Goal: Task Accomplishment & Management: Complete application form

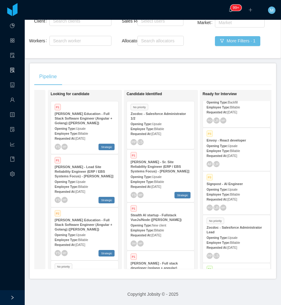
scroll to position [680, 0]
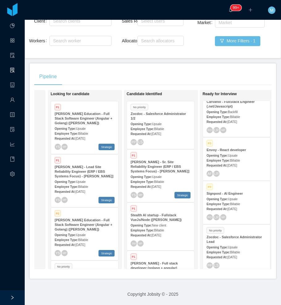
click at [250, 118] on div "Requested At: Sep 23rd, 2025" at bounding box center [237, 121] width 60 height 6
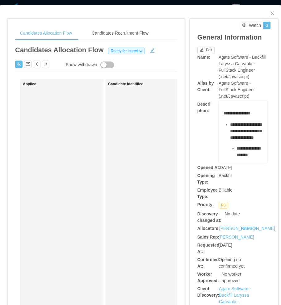
drag, startPoint x: 152, startPoint y: 137, endPoint x: 160, endPoint y: 101, distance: 37.2
click at [154, 138] on div "Candidate Identified" at bounding box center [151, 234] width 87 height 304
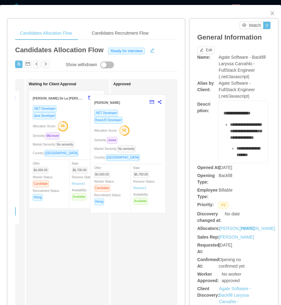
drag, startPoint x: 113, startPoint y: 176, endPoint x: 120, endPoint y: 176, distance: 7.1
click at [120, 176] on div "Applied Candidate Identified Ready for Interview Jose Gregorio Ramos .NET Devel…" at bounding box center [96, 236] width 162 height 314
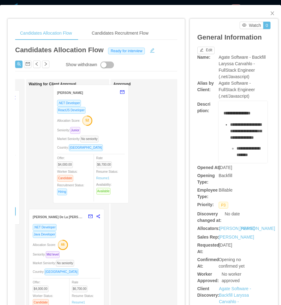
drag, startPoint x: 133, startPoint y: 153, endPoint x: 65, endPoint y: 144, distance: 68.9
click at [65, 145] on div "Applied Candidate Identified Ready for Interview Jose Gregorio Ramos .NET Devel…" at bounding box center [96, 236] width 162 height 314
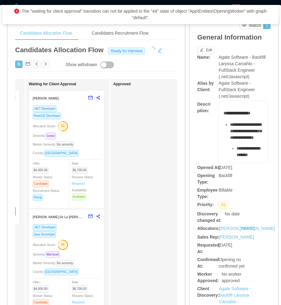
click at [102, 131] on div ".NET Developer ReactJS Developer Allocation Score: 52 Seniority: Junior Market …" at bounding box center [66, 157] width 75 height 104
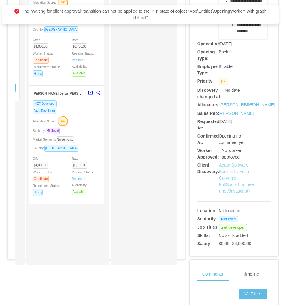
drag, startPoint x: 90, startPoint y: 146, endPoint x: 230, endPoint y: 171, distance: 142.7
click at [91, 146] on div "Waiting for Client Approval Luis Garcia .NET Developer ReactJS Developer Alloca…" at bounding box center [72, 110] width 87 height 304
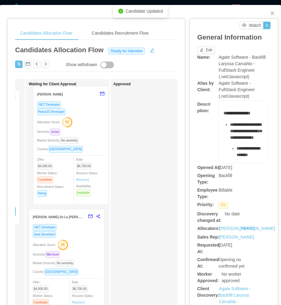
click at [69, 140] on div "Applied Candidate Identified Ready for Interview Jose Gregorio Ramos .NET Devel…" at bounding box center [96, 236] width 162 height 314
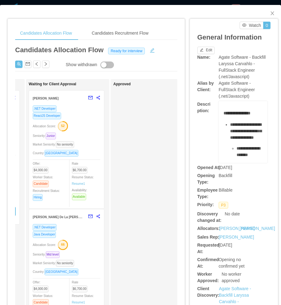
click at [159, 172] on div "Approved" at bounding box center [157, 234] width 87 height 304
click at [153, 153] on div "Approved" at bounding box center [157, 234] width 87 height 304
click at [270, 14] on icon "icon: close" at bounding box center [272, 13] width 5 height 5
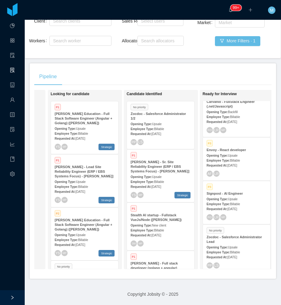
click at [182, 69] on div "Pipeline" at bounding box center [153, 76] width 238 height 17
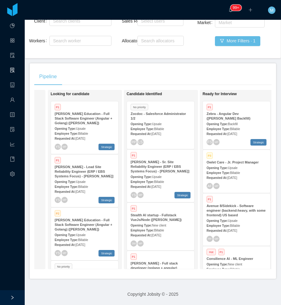
scroll to position [0, 204]
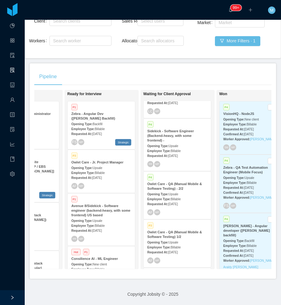
click at [168, 182] on strong "Owlet Care - QA (Manual Mobile & Software Testing) - 2/2" at bounding box center [175, 186] width 55 height 8
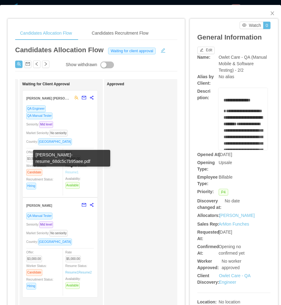
click at [72, 172] on link "Resume 1" at bounding box center [72, 172] width 13 height 5
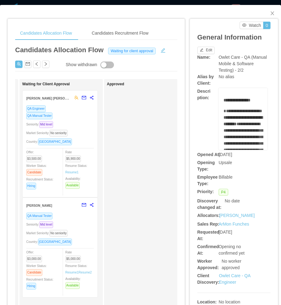
click at [169, 131] on div "Approved" at bounding box center [150, 234] width 87 height 304
click at [64, 131] on span "No seniority" at bounding box center [58, 133] width 18 height 7
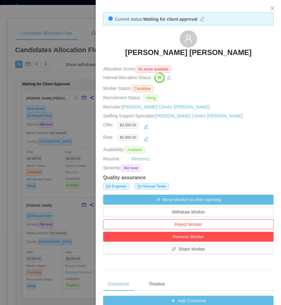
click at [46, 135] on div at bounding box center [140, 152] width 281 height 305
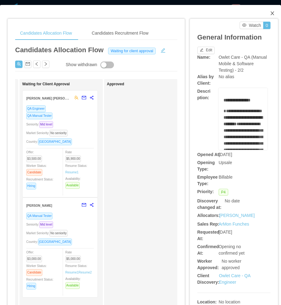
drag, startPoint x: 267, startPoint y: 12, endPoint x: 281, endPoint y: 17, distance: 15.1
click at [270, 12] on icon "icon: close" at bounding box center [272, 13] width 5 height 5
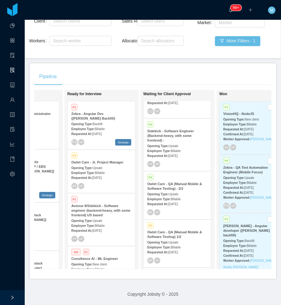
scroll to position [1209, 0]
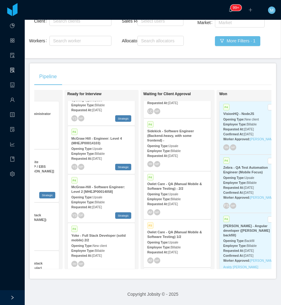
click at [242, 181] on strong "Employee Type:" at bounding box center [236, 182] width 24 height 3
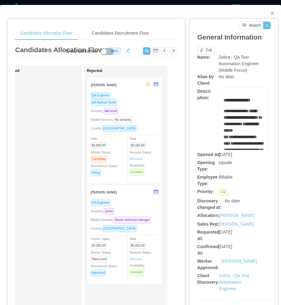
click at [138, 113] on div "Seniority: Mid level" at bounding box center [125, 111] width 68 height 7
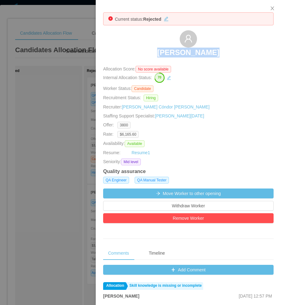
drag, startPoint x: 160, startPoint y: 49, endPoint x: 213, endPoint y: 58, distance: 53.3
click at [213, 58] on div "Laís Floriano" at bounding box center [188, 45] width 171 height 31
copy h3 "Laís Floriano"
click at [62, 181] on div at bounding box center [140, 152] width 281 height 305
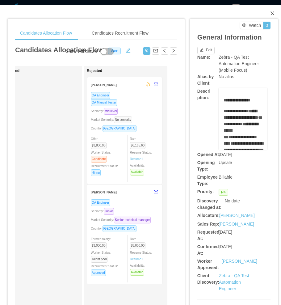
click at [270, 14] on icon "icon: close" at bounding box center [272, 13] width 5 height 5
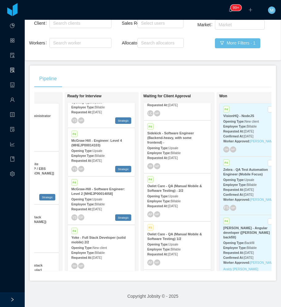
scroll to position [66, 0]
click at [127, 75] on div "Pipeline" at bounding box center [153, 78] width 238 height 17
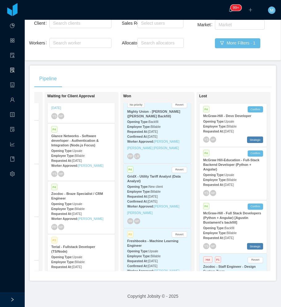
scroll to position [4025, 0]
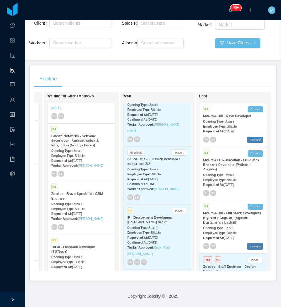
click at [154, 236] on span "May 30th, 2025" at bounding box center [153, 237] width 10 height 3
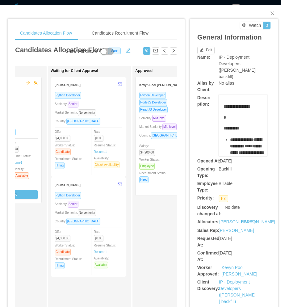
click at [107, 204] on div "Seniority: Senior" at bounding box center [89, 204] width 68 height 7
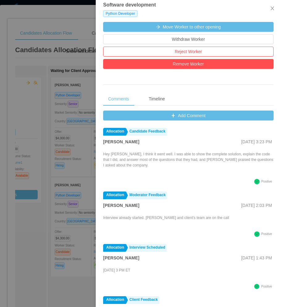
scroll to position [184, 0]
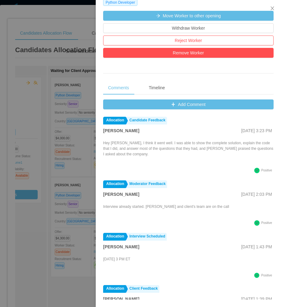
click at [57, 207] on div at bounding box center [140, 153] width 281 height 307
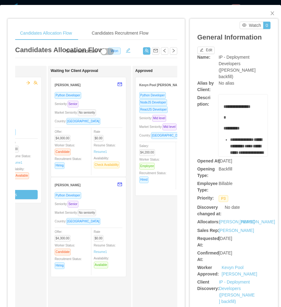
click at [109, 117] on div "Python Developer Seniority: Senior Market Seniority: No seniority Country: Guat…" at bounding box center [89, 132] width 68 height 81
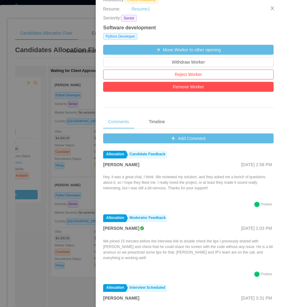
scroll to position [155, 0]
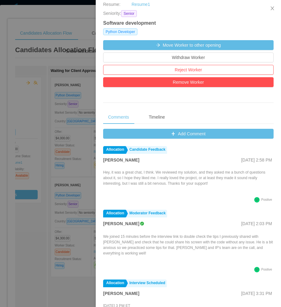
click at [3, 236] on div at bounding box center [140, 153] width 281 height 307
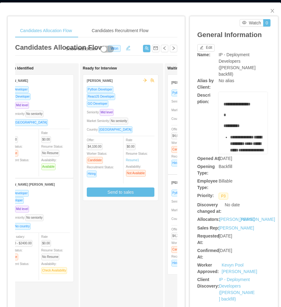
scroll to position [0, 0]
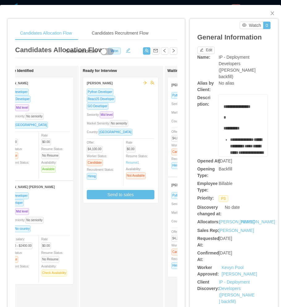
click at [140, 110] on div "Python Developer ReactJS Developer GO Developer Seniority: Mid level Market Sen…" at bounding box center [121, 143] width 68 height 111
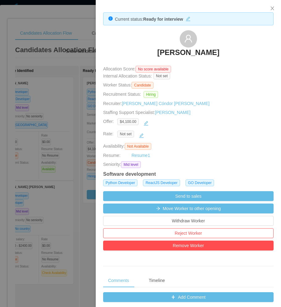
click at [36, 153] on div at bounding box center [140, 153] width 281 height 307
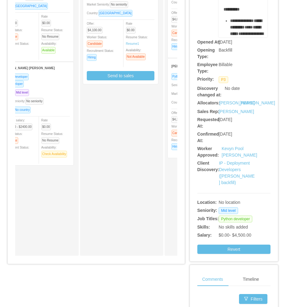
scroll to position [124, 0]
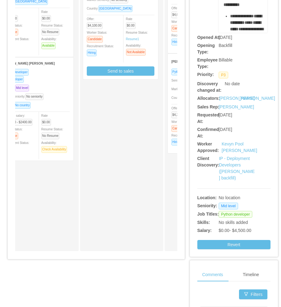
click at [59, 102] on div "Country: No country" at bounding box center [36, 105] width 68 height 7
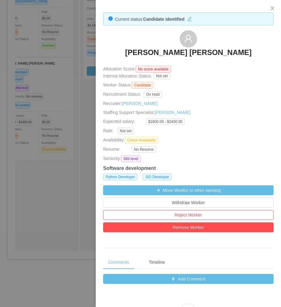
click at [53, 191] on div at bounding box center [140, 153] width 281 height 307
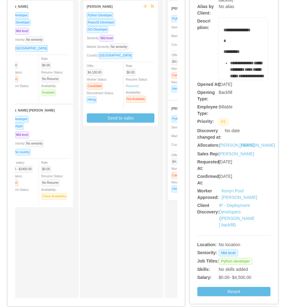
scroll to position [0, 0]
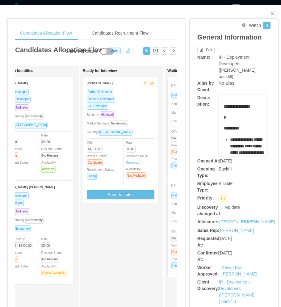
click at [63, 102] on div "ReactJS Developer" at bounding box center [36, 99] width 68 height 7
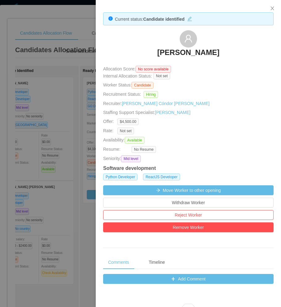
click at [76, 166] on div at bounding box center [140, 153] width 281 height 307
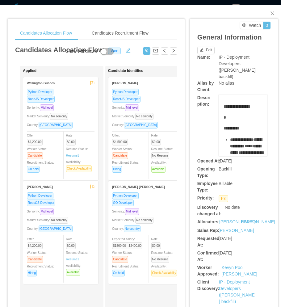
click at [74, 220] on div "Market Seniority: No seniority" at bounding box center [61, 220] width 68 height 7
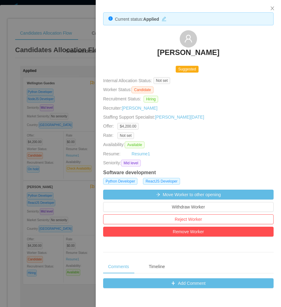
click at [50, 197] on div at bounding box center [140, 153] width 281 height 307
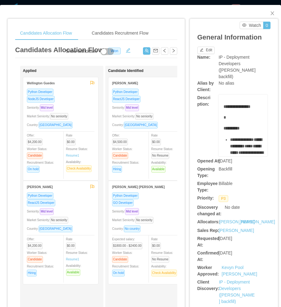
click at [83, 101] on div "NodeJS Developer" at bounding box center [61, 99] width 68 height 7
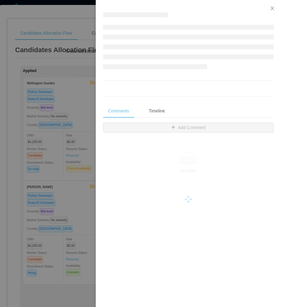
click at [47, 165] on div at bounding box center [140, 153] width 281 height 307
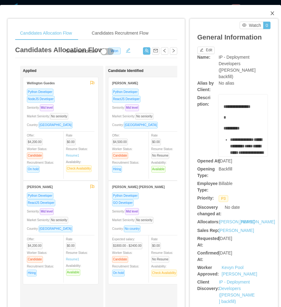
click at [270, 12] on icon "icon: close" at bounding box center [272, 13] width 5 height 5
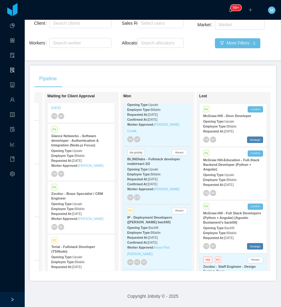
click at [126, 49] on div "Sales Rep Select users Allocator Search allocators" at bounding box center [153, 37] width 62 height 40
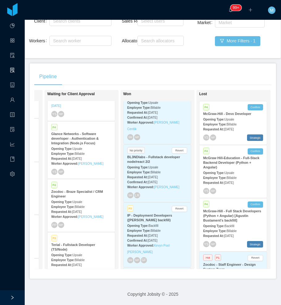
click at [157, 59] on main "Home / Openings Flow / Openings Flow Add Comment New Opening Filter Openings to…" at bounding box center [153, 99] width 257 height 286
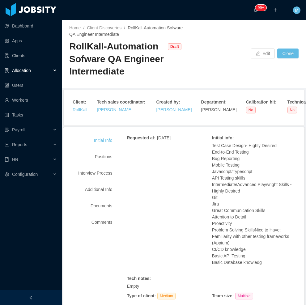
click at [32, 297] on icon "icon: left" at bounding box center [31, 298] width 4 height 4
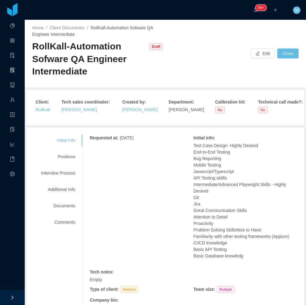
drag, startPoint x: 196, startPoint y: 170, endPoint x: 187, endPoint y: 174, distance: 10.7
click at [197, 170] on p "Test Case Design- Highly Desired End-to-End Testing Bug Reporting Mobile Testin…" at bounding box center [246, 201] width 104 height 117
drag, startPoint x: 224, startPoint y: 164, endPoint x: 187, endPoint y: 157, distance: 38.1
click at [187, 157] on div "Requested at : October 9, 2025 Initial info : Test Case Design- Highly Desired …" at bounding box center [194, 250] width 208 height 230
drag, startPoint x: 187, startPoint y: 157, endPoint x: 172, endPoint y: 181, distance: 28.8
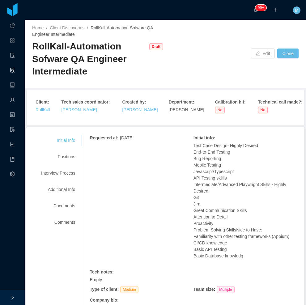
click at [172, 181] on div "Requested at : October 9, 2025 Initial info : Test Case Design- Highly Desired …" at bounding box center [194, 250] width 208 height 230
click at [198, 164] on p "Test Case Design- Highly Desired End-to-End Testing Bug Reporting Mobile Testin…" at bounding box center [246, 201] width 104 height 117
click at [254, 55] on button "Edit" at bounding box center [263, 54] width 24 height 10
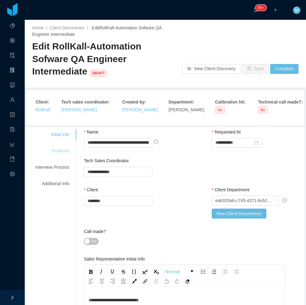
click at [60, 148] on div "Positions" at bounding box center [52, 150] width 49 height 11
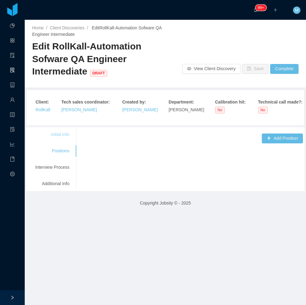
click at [60, 134] on div "Initial Info" at bounding box center [52, 134] width 49 height 11
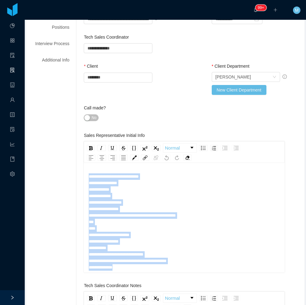
scroll to position [14, 0]
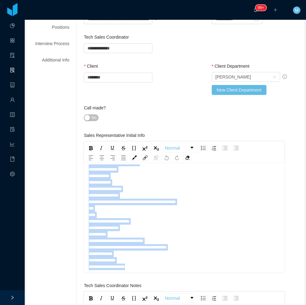
drag, startPoint x: 88, startPoint y: 175, endPoint x: 152, endPoint y: 271, distance: 115.4
click at [152, 271] on div "**********" at bounding box center [184, 219] width 201 height 108
copy span "**********"
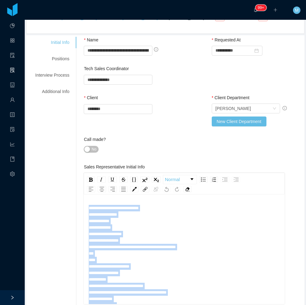
scroll to position [62, 0]
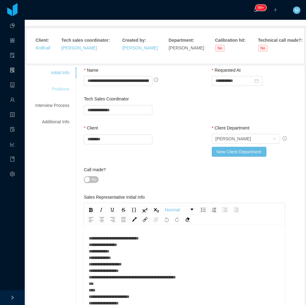
click at [64, 93] on div "Positions" at bounding box center [52, 89] width 49 height 11
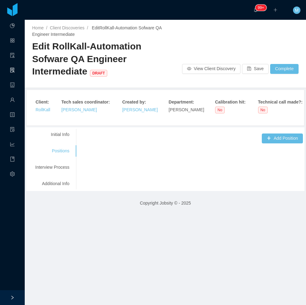
scroll to position [0, 0]
click at [272, 137] on button "Add Position" at bounding box center [282, 139] width 41 height 10
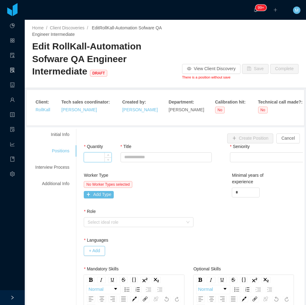
click at [91, 156] on input "Quantity" at bounding box center [97, 157] width 27 height 9
type input "*"
click at [152, 153] on input "Title" at bounding box center [166, 158] width 91 height 10
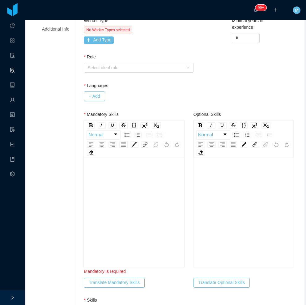
scroll to position [14, 0]
drag, startPoint x: 112, startPoint y: 186, endPoint x: 114, endPoint y: 182, distance: 4.6
click at [112, 186] on div "rdw-editor" at bounding box center [134, 209] width 91 height 108
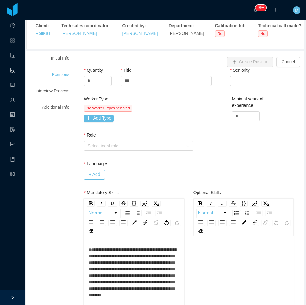
scroll to position [0, 0]
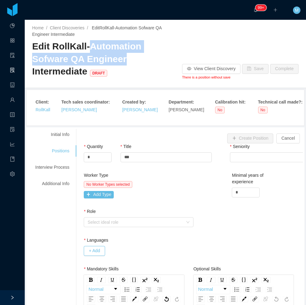
drag, startPoint x: 88, startPoint y: 47, endPoint x: 120, endPoint y: 64, distance: 36.9
click at [120, 64] on span "Edit RollKall-Automation Sofware QA Engineer Intermediate DRAFT" at bounding box center [86, 58] width 109 height 35
copy span "Automation Sofware QA Engineer"
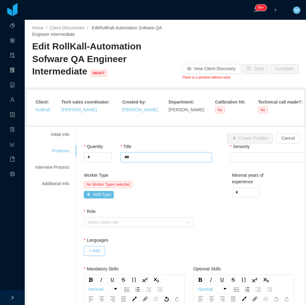
drag, startPoint x: 135, startPoint y: 156, endPoint x: 114, endPoint y: 157, distance: 21.4
click at [112, 158] on div "Quantity * Title ** Seniority Select Seniority" at bounding box center [193, 158] width 219 height 29
paste input "**********"
type input "**********"
click at [254, 159] on div "Select Seniority" at bounding box center [274, 157] width 81 height 9
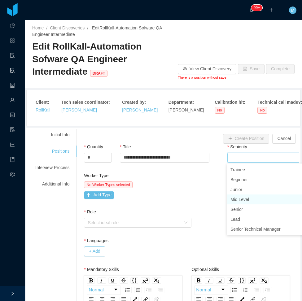
click at [244, 203] on li "Mid Level" at bounding box center [272, 199] width 93 height 10
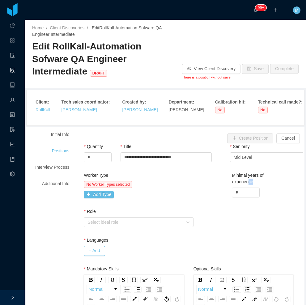
drag, startPoint x: 245, startPoint y: 186, endPoint x: 221, endPoint y: 190, distance: 24.2
click at [221, 190] on div "Worker Type No Worker Types selected Add Type Minimal years of experience *" at bounding box center [193, 190] width 222 height 36
drag, startPoint x: 221, startPoint y: 190, endPoint x: 221, endPoint y: 196, distance: 5.6
click at [221, 196] on div "Worker Type No Worker Types selected Add Type Minimal years of experience *" at bounding box center [193, 190] width 222 height 36
type input "*"
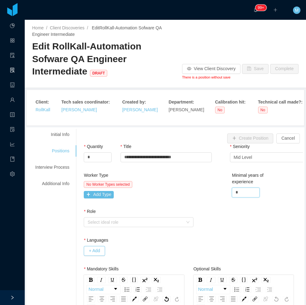
click at [214, 196] on div "Worker Type No Worker Types selected Add Type Minimal years of experience *" at bounding box center [193, 190] width 222 height 36
click at [98, 200] on div "Worker Type No Worker Types selected Add Type" at bounding box center [138, 186] width 108 height 29
click at [103, 198] on button "Add Type" at bounding box center [99, 194] width 30 height 7
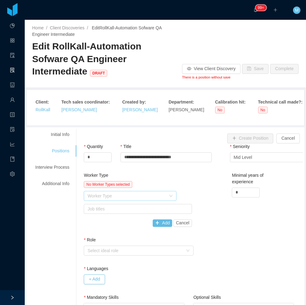
click at [111, 195] on div "Worker Type" at bounding box center [127, 196] width 79 height 6
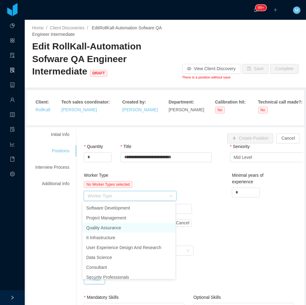
click at [106, 226] on li "Quality Assurance" at bounding box center [129, 228] width 93 height 10
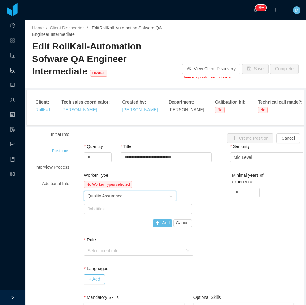
drag, startPoint x: 176, startPoint y: 184, endPoint x: 160, endPoint y: 200, distance: 23.0
click at [175, 186] on div "No Worker Types selected" at bounding box center [138, 184] width 108 height 7
click at [153, 208] on div "Job titles" at bounding box center [137, 209] width 98 height 6
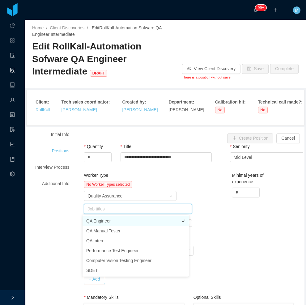
click at [109, 221] on li "QA Engineer" at bounding box center [136, 221] width 106 height 10
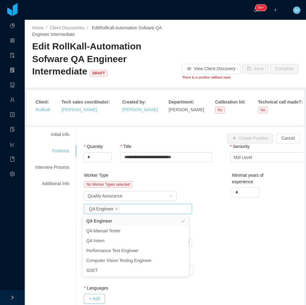
click at [194, 190] on div "Worker Type No Worker Types selected Worker Type Quality Assurance Job titles Q…" at bounding box center [193, 214] width 222 height 84
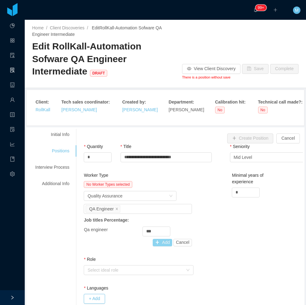
click at [159, 241] on button "Add" at bounding box center [162, 242] width 19 height 7
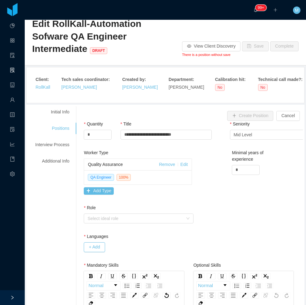
scroll to position [62, 0]
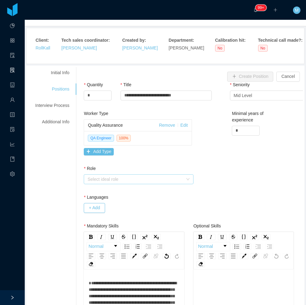
click at [153, 181] on div "Select ideal role" at bounding box center [135, 179] width 95 height 6
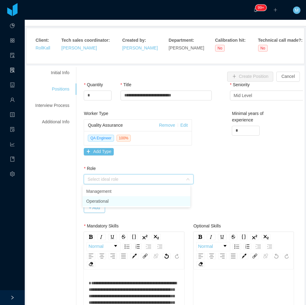
click at [102, 202] on li "Operational" at bounding box center [137, 201] width 108 height 10
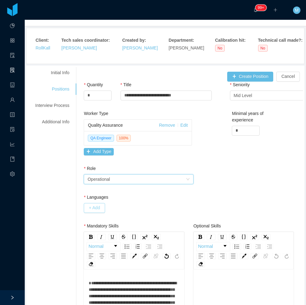
click at [93, 209] on button "+ Add" at bounding box center [94, 208] width 21 height 10
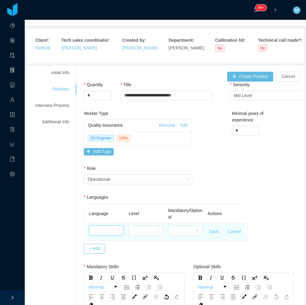
click at [100, 234] on div at bounding box center [104, 230] width 23 height 9
type input "***"
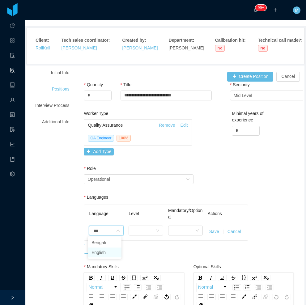
click at [105, 253] on li "English" at bounding box center [105, 253] width 34 height 10
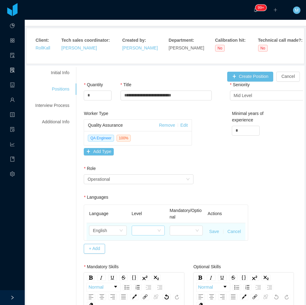
click at [149, 228] on td at bounding box center [148, 231] width 38 height 17
click at [145, 230] on div at bounding box center [146, 230] width 22 height 9
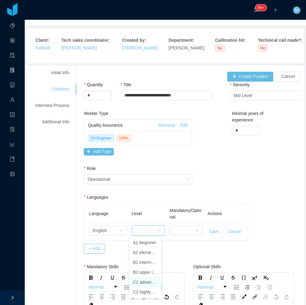
drag, startPoint x: 142, startPoint y: 282, endPoint x: 164, endPoint y: 251, distance: 37.8
click at [142, 282] on li "C1 advanced" at bounding box center [145, 282] width 32 height 10
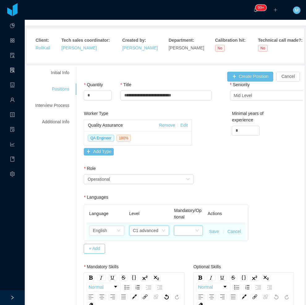
click at [178, 230] on div at bounding box center [186, 230] width 17 height 9
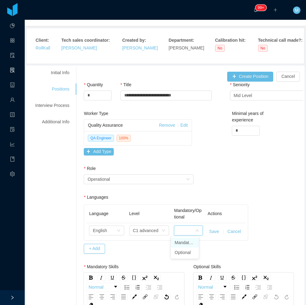
click at [187, 243] on li "Mandatory" at bounding box center [185, 243] width 28 height 10
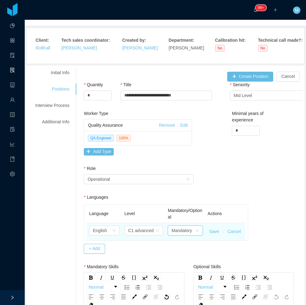
click at [211, 231] on button "Save" at bounding box center [214, 232] width 10 height 6
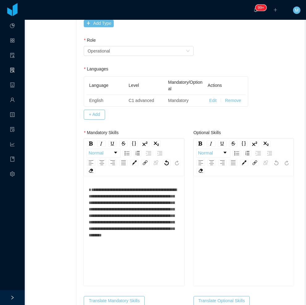
scroll to position [186, 0]
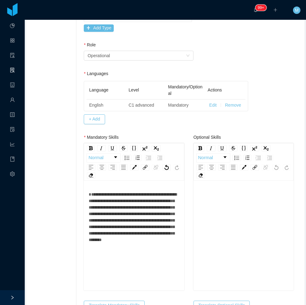
click at [117, 216] on span "**********" at bounding box center [133, 217] width 88 height 50
drag, startPoint x: 130, startPoint y: 198, endPoint x: 128, endPoint y: 193, distance: 5.4
click at [129, 198] on div "**********" at bounding box center [134, 217] width 91 height 52
click at [126, 194] on span "**********" at bounding box center [133, 217] width 88 height 50
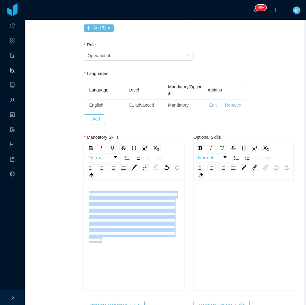
drag, startPoint x: 172, startPoint y: 255, endPoint x: 72, endPoint y: 188, distance: 120.1
drag, startPoint x: 122, startPoint y: 160, endPoint x: 118, endPoint y: 178, distance: 18.5
click at [124, 160] on div "rdw-list-control" at bounding box center [127, 158] width 9 height 6
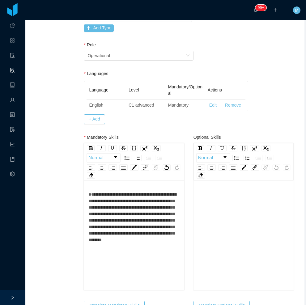
scroll to position [186, 0]
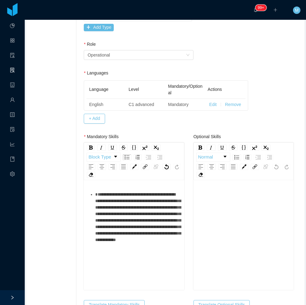
click at [119, 211] on div "**********" at bounding box center [137, 217] width 84 height 52
click at [131, 196] on span "**********" at bounding box center [138, 217] width 86 height 50
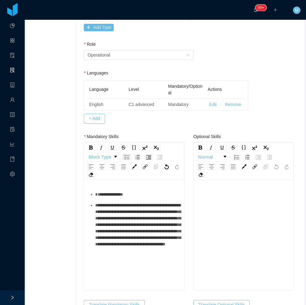
drag, startPoint x: 158, startPoint y: 203, endPoint x: 165, endPoint y: 225, distance: 22.9
click at [158, 204] on span "**********" at bounding box center [138, 224] width 86 height 43
click at [161, 204] on span "**********" at bounding box center [138, 224] width 86 height 43
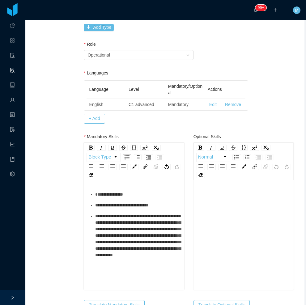
click at [124, 217] on span "**********" at bounding box center [138, 235] width 86 height 43
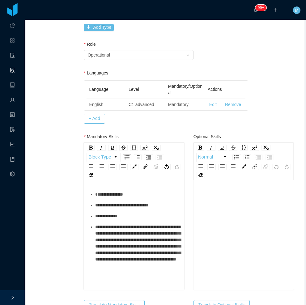
click at [123, 226] on span "**********" at bounding box center [138, 243] width 86 height 37
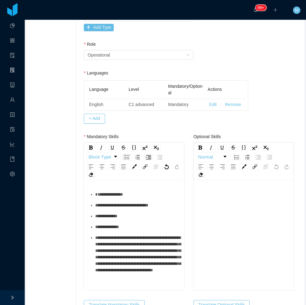
click at [135, 238] on span "**********" at bounding box center [138, 254] width 86 height 37
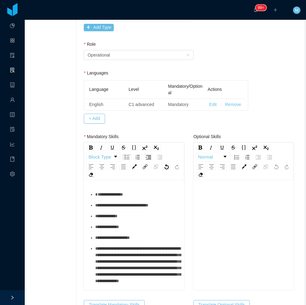
click at [95, 258] on span "**********" at bounding box center [138, 265] width 86 height 37
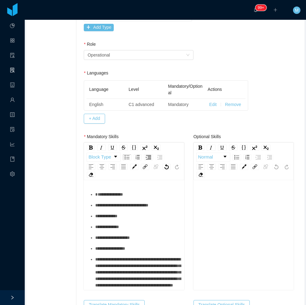
click at [121, 247] on span "**********" at bounding box center [110, 249] width 30 height 4
click at [122, 206] on span "**********" at bounding box center [121, 205] width 53 height 4
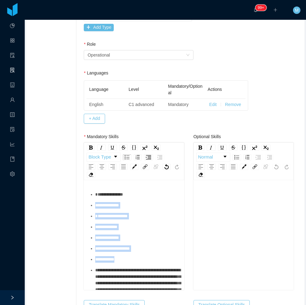
drag, startPoint x: 127, startPoint y: 263, endPoint x: 89, endPoint y: 203, distance: 70.6
click at [89, 203] on ul "**********" at bounding box center [134, 245] width 91 height 108
click at [147, 159] on img "rdw-list-control" at bounding box center [148, 157] width 5 height 4
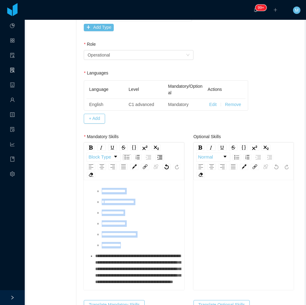
scroll to position [29, 0]
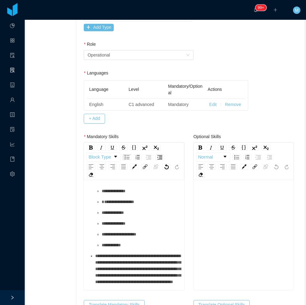
click at [117, 254] on span "**********" at bounding box center [138, 269] width 86 height 30
click at [124, 254] on span "**********" at bounding box center [138, 269] width 86 height 30
drag, startPoint x: 138, startPoint y: 237, endPoint x: 153, endPoint y: 238, distance: 14.6
click at [140, 237] on ul "**********" at bounding box center [134, 231] width 91 height 108
click at [140, 254] on span "**********" at bounding box center [138, 269] width 86 height 30
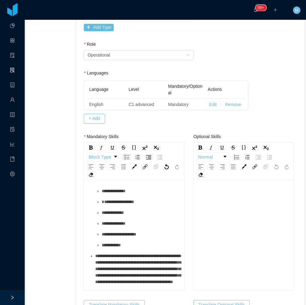
click at [97, 254] on span "**********" at bounding box center [138, 269] width 86 height 30
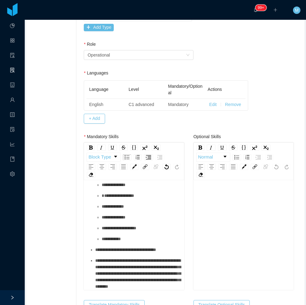
click at [123, 259] on span "**********" at bounding box center [138, 274] width 86 height 30
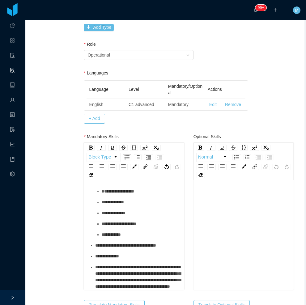
scroll to position [38, 0]
click at [119, 265] on span "**********" at bounding box center [138, 277] width 86 height 24
click at [106, 254] on span "**********" at bounding box center [106, 256] width 22 height 4
click at [149, 157] on img "rdw-list-control" at bounding box center [148, 157] width 5 height 4
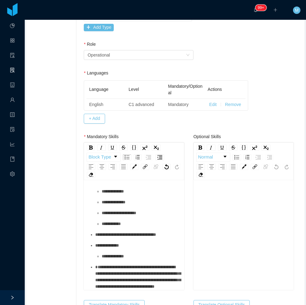
click at [131, 264] on div "**********" at bounding box center [137, 277] width 84 height 26
click at [97, 265] on span "**********" at bounding box center [138, 277] width 86 height 24
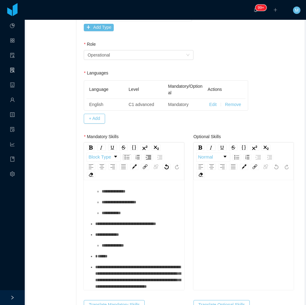
scroll to position [59, 0]
click at [138, 265] on span "**********" at bounding box center [138, 277] width 86 height 24
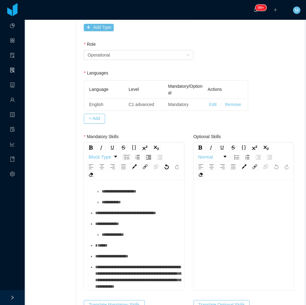
click at [131, 265] on span "**********" at bounding box center [138, 277] width 86 height 24
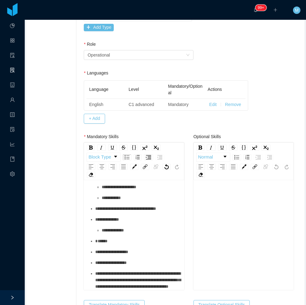
scroll to position [75, 0]
click at [114, 272] on span "**********" at bounding box center [138, 280] width 86 height 17
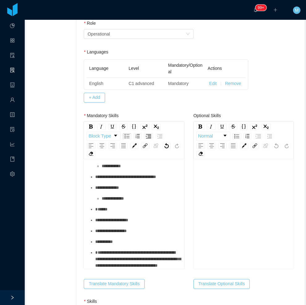
scroll to position [217, 0]
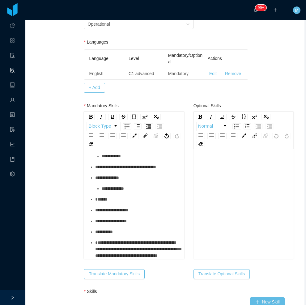
click at [138, 241] on span "**********" at bounding box center [138, 249] width 86 height 17
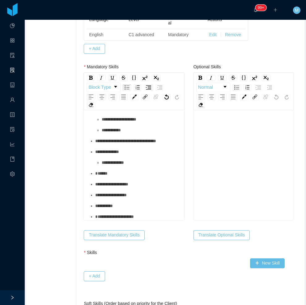
click at [255, 174] on div "rdw-editor" at bounding box center [244, 175] width 91 height 108
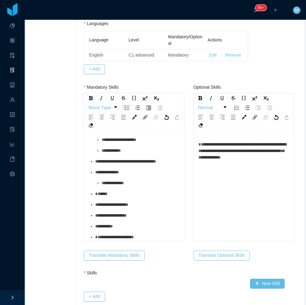
scroll to position [225, 0]
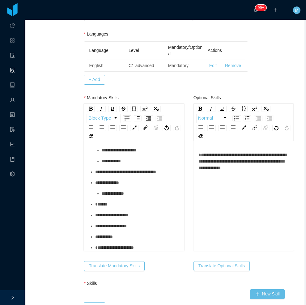
click at [232, 164] on span "**********" at bounding box center [243, 161] width 88 height 17
click at [230, 156] on span "**********" at bounding box center [243, 161] width 88 height 17
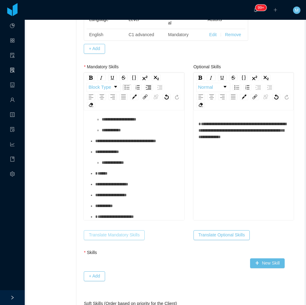
drag, startPoint x: 95, startPoint y: 237, endPoint x: 92, endPoint y: 239, distance: 3.5
click at [95, 238] on button "Translate Mandatory Skills" at bounding box center [114, 235] width 61 height 10
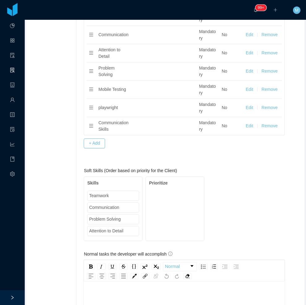
scroll to position [658, 0]
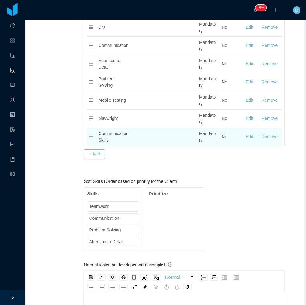
click at [263, 138] on button "Remove" at bounding box center [270, 137] width 16 height 6
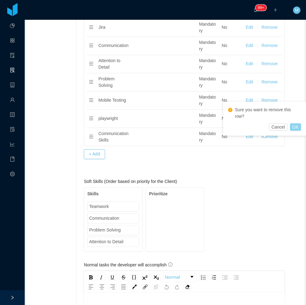
click at [290, 127] on button "OK" at bounding box center [295, 126] width 11 height 7
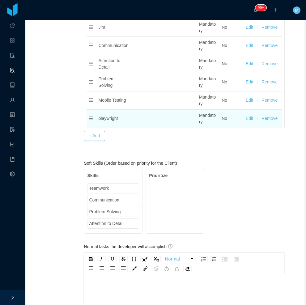
click at [265, 121] on button "Remove" at bounding box center [270, 118] width 16 height 6
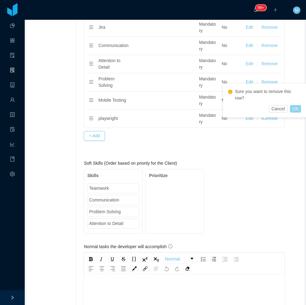
click at [292, 112] on button "OK" at bounding box center [295, 108] width 11 height 7
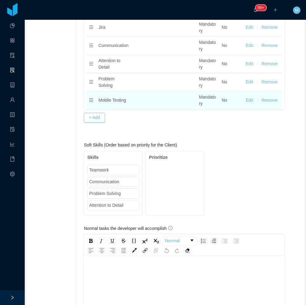
click at [262, 101] on button "Remove" at bounding box center [270, 100] width 16 height 6
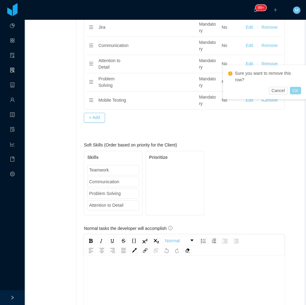
click at [294, 92] on button "OK" at bounding box center [295, 90] width 11 height 7
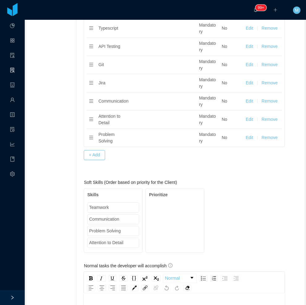
scroll to position [596, 0]
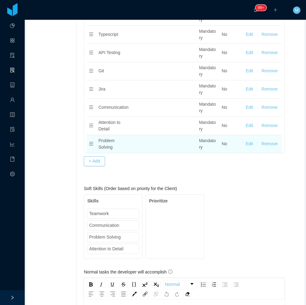
click at [264, 145] on button "Remove" at bounding box center [270, 144] width 16 height 6
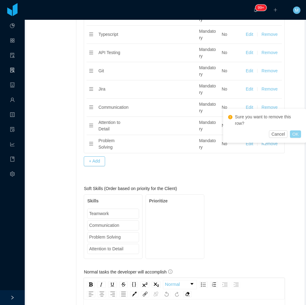
drag, startPoint x: 296, startPoint y: 135, endPoint x: 292, endPoint y: 134, distance: 3.7
click at [296, 135] on button "OK" at bounding box center [295, 134] width 11 height 7
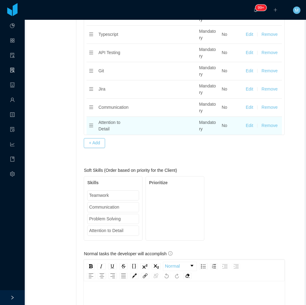
click at [268, 125] on button "Remove" at bounding box center [270, 125] width 16 height 6
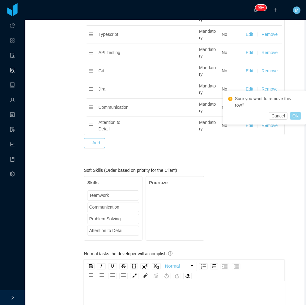
click at [293, 118] on button "OK" at bounding box center [295, 115] width 11 height 7
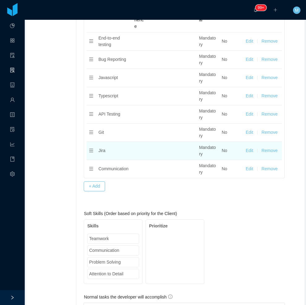
scroll to position [535, 0]
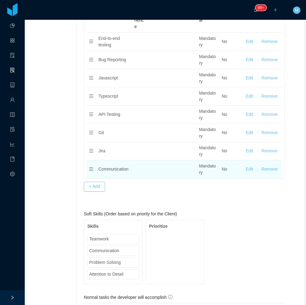
click at [265, 168] on button "Remove" at bounding box center [270, 169] width 16 height 6
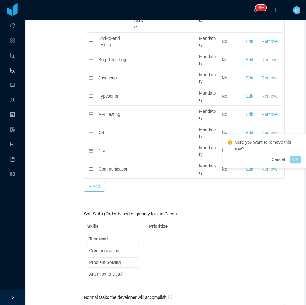
click at [295, 161] on button "OK" at bounding box center [295, 159] width 11 height 7
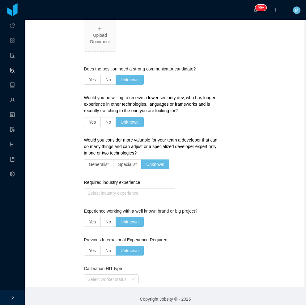
scroll to position [1166, 0]
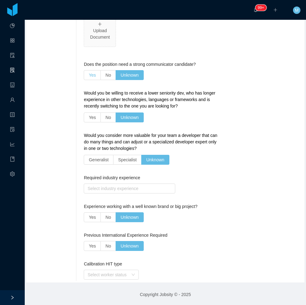
click at [92, 76] on span "Yes" at bounding box center [92, 75] width 7 height 5
click at [91, 74] on span "Yes" at bounding box center [92, 75] width 7 height 5
click at [106, 117] on span "No" at bounding box center [108, 117] width 6 height 5
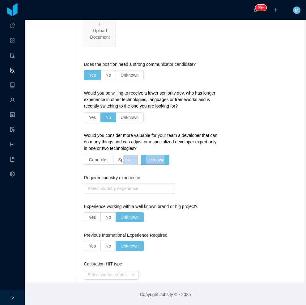
click at [122, 165] on div "Would you consider more valuable for your team a developer that can do many thi…" at bounding box center [152, 149] width 137 height 35
click at [122, 162] on span "Specialist" at bounding box center [127, 159] width 19 height 5
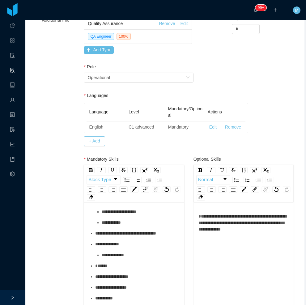
scroll to position [0, 0]
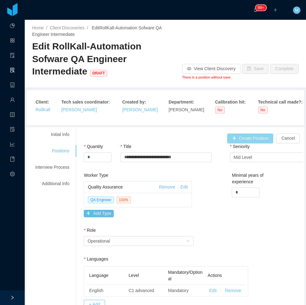
click at [235, 136] on button "Create Position" at bounding box center [250, 139] width 46 height 10
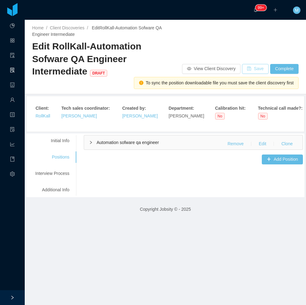
click at [247, 66] on button "Save" at bounding box center [255, 69] width 27 height 10
click at [56, 174] on div "Interview Process" at bounding box center [52, 173] width 49 height 11
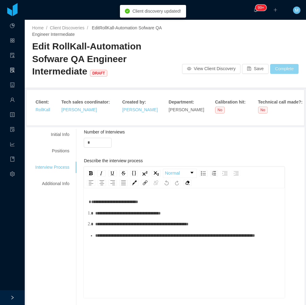
click at [279, 69] on button "Complete" at bounding box center [284, 69] width 28 height 10
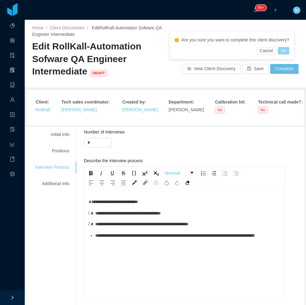
click at [286, 50] on button "OK" at bounding box center [283, 50] width 11 height 7
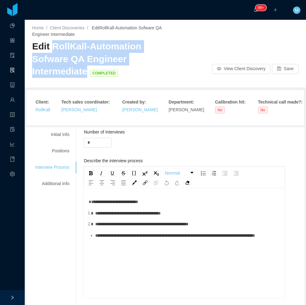
drag, startPoint x: 53, startPoint y: 44, endPoint x: 85, endPoint y: 70, distance: 41.4
click at [85, 70] on span "Edit RollKall-Automation Sofware QA Engineer Intermediate COMPLETED" at bounding box center [86, 58] width 109 height 35
copy span "RollKall-Automation Sofware QA Engineer Intermediate"
drag, startPoint x: 91, startPoint y: 49, endPoint x: 72, endPoint y: 49, distance: 19.2
click at [91, 49] on span "Edit RollKall-Automation Sofware QA Engineer Intermediate COMPLETED" at bounding box center [86, 58] width 109 height 35
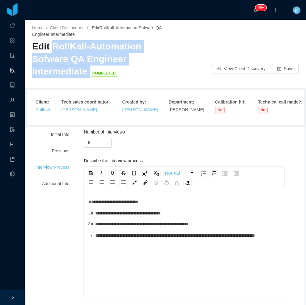
drag, startPoint x: 51, startPoint y: 47, endPoint x: 68, endPoint y: 18, distance: 33.7
click at [88, 71] on span "Edit RollKall-Automation Sofware QA Engineer Intermediate COMPLETED" at bounding box center [86, 58] width 109 height 35
copy span "RollKall-Automation Sofware QA Engineer Intermediate"
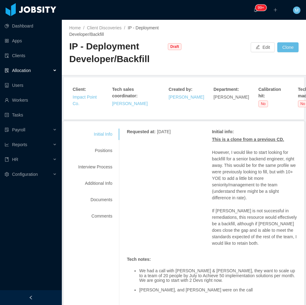
click at [49, 294] on div at bounding box center [31, 297] width 62 height 15
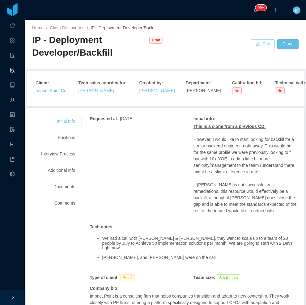
click at [261, 43] on button "Edit" at bounding box center [263, 44] width 24 height 10
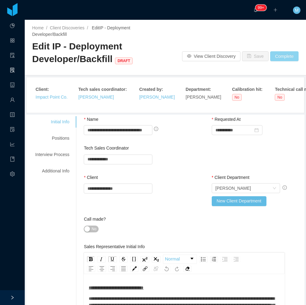
click at [282, 54] on button "Complete" at bounding box center [284, 56] width 28 height 10
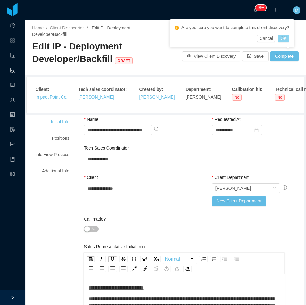
click at [285, 40] on button "OK" at bounding box center [283, 38] width 11 height 7
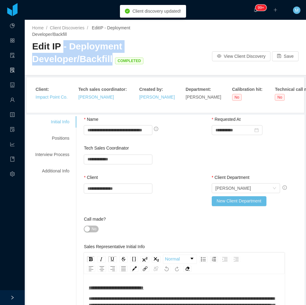
drag, startPoint x: 63, startPoint y: 49, endPoint x: 110, endPoint y: 55, distance: 46.9
click at [110, 55] on span "Edit IP - Deployment Developer/Backfill COMPLETED" at bounding box center [89, 52] width 114 height 23
copy span "- Deployment Developer/Backfill"
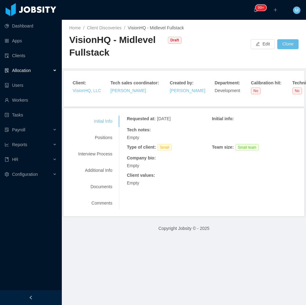
drag, startPoint x: 41, startPoint y: 298, endPoint x: 51, endPoint y: 282, distance: 18.7
click at [41, 296] on div at bounding box center [31, 297] width 62 height 15
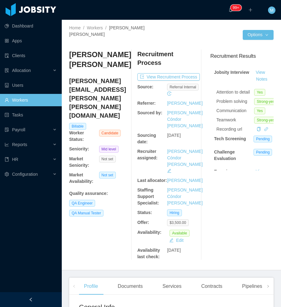
drag, startPoint x: 37, startPoint y: 303, endPoint x: 38, endPoint y: 293, distance: 9.8
click at [37, 303] on div at bounding box center [31, 300] width 62 height 15
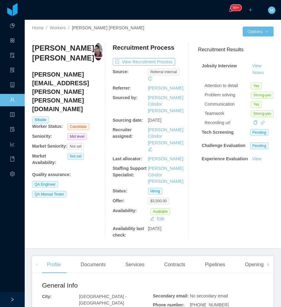
click at [84, 184] on div "[PERSON_NAME] Avila Pereza [EMAIL_ADDRESS][PERSON_NAME][PERSON_NAME][DOMAIN_NAM…" at bounding box center [67, 141] width 71 height 196
drag, startPoint x: 84, startPoint y: 185, endPoint x: 108, endPoint y: 111, distance: 78.3
click at [85, 184] on div "[PERSON_NAME] Avila Pereza [EMAIL_ADDRESS][PERSON_NAME][PERSON_NAME][DOMAIN_NAM…" at bounding box center [67, 141] width 71 height 196
drag, startPoint x: 77, startPoint y: 60, endPoint x: 30, endPoint y: 46, distance: 49.0
click at [30, 46] on div "Home / Workers / [PERSON_NAME] [PERSON_NAME] / Options [PERSON_NAME] Avila Pere…" at bounding box center [153, 134] width 257 height 229
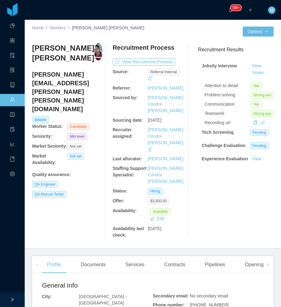
copy h3 "[PERSON_NAME] [PERSON_NAME]"
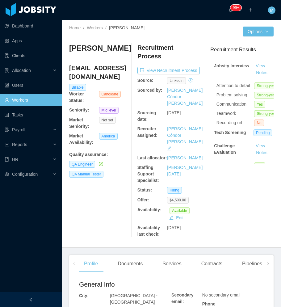
click at [40, 300] on div at bounding box center [31, 300] width 62 height 15
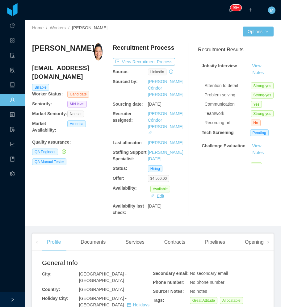
click at [71, 195] on div "[PERSON_NAME] [EMAIL_ADDRESS][DOMAIN_NAME] Billable Worker Status: Candidate Se…" at bounding box center [67, 129] width 71 height 173
drag, startPoint x: 74, startPoint y: 48, endPoint x: 28, endPoint y: 48, distance: 45.8
click at [28, 48] on div "Home / Workers / [PERSON_NAME] / Options [PERSON_NAME] [EMAIL_ADDRESS][DOMAIN_N…" at bounding box center [153, 123] width 257 height 207
copy h3 "[PERSON_NAME]"
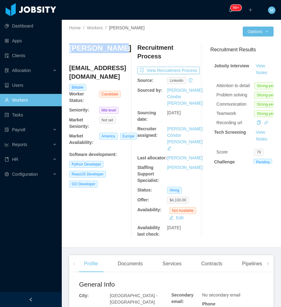
drag, startPoint x: 81, startPoint y: 57, endPoint x: 67, endPoint y: 49, distance: 17.0
click at [67, 49] on div "Home / Workers / [PERSON_NAME] / Options [PERSON_NAME] [EMAIL_ADDRESS][DOMAIN_N…" at bounding box center [172, 134] width 220 height 228
copy h3 "[PERSON_NAME]"
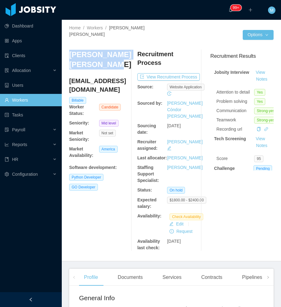
drag, startPoint x: 101, startPoint y: 69, endPoint x: 71, endPoint y: 48, distance: 36.2
click at [71, 50] on h3 "[PERSON_NAME] [PERSON_NAME]" at bounding box center [100, 60] width 62 height 20
copy h3 "[PERSON_NAME] [PERSON_NAME]"
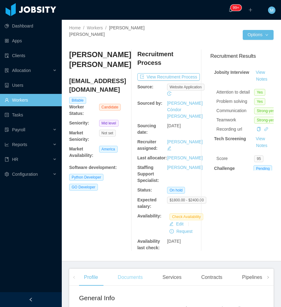
click at [129, 269] on div "Documents" at bounding box center [130, 277] width 35 height 17
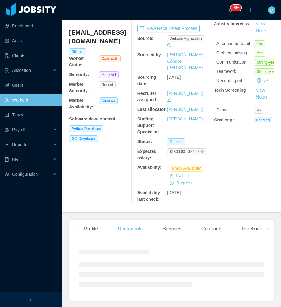
scroll to position [49, 0]
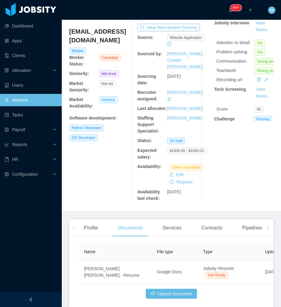
click at [46, 300] on div at bounding box center [31, 300] width 62 height 15
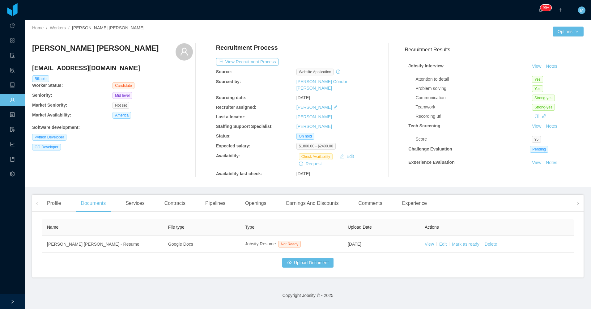
scroll to position [0, 0]
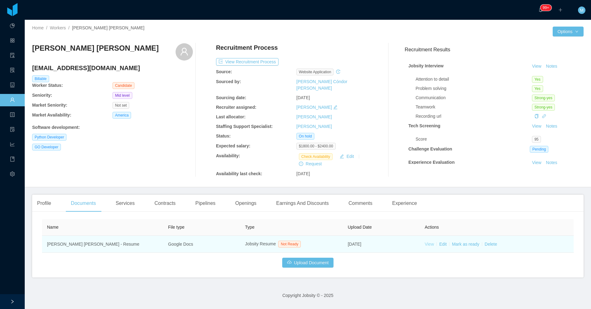
click at [281, 242] on link "View" at bounding box center [429, 244] width 9 height 5
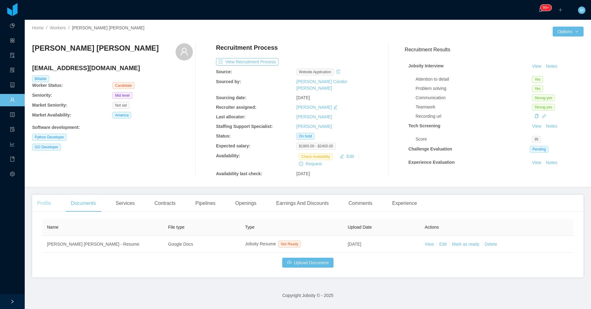
click at [41, 200] on div "Profile" at bounding box center [44, 203] width 24 height 17
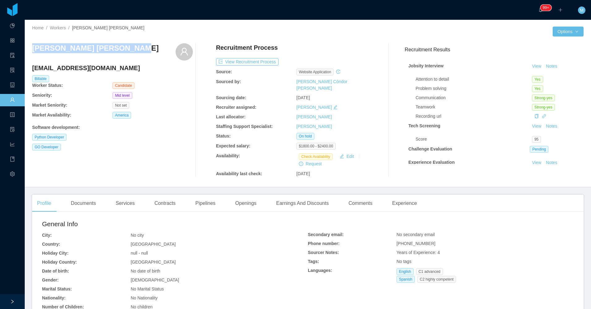
drag, startPoint x: 127, startPoint y: 53, endPoint x: 129, endPoint y: 24, distance: 29.1
click at [33, 51] on div "Daniel Rodriguez Castillo" at bounding box center [112, 51] width 161 height 17
copy h3 "Daniel Rodriguez Castillo"
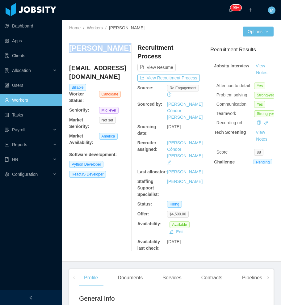
drag, startPoint x: 92, startPoint y: 58, endPoint x: 70, endPoint y: 49, distance: 24.2
click at [70, 49] on h3 "[PERSON_NAME]" at bounding box center [100, 48] width 62 height 10
copy h3 "[PERSON_NAME]"
